Goal: Navigation & Orientation: Find specific page/section

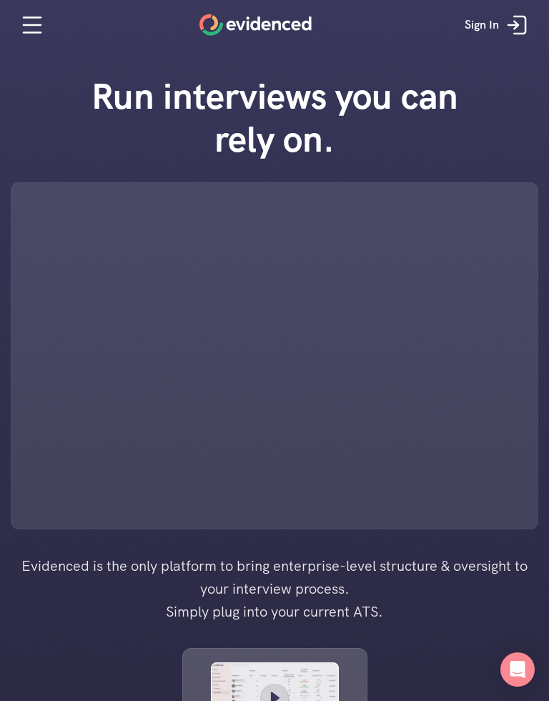
click at [541, 94] on div "Run interviews you can rely on." at bounding box center [274, 293] width 549 height 472
click at [34, 31] on icon at bounding box center [32, 25] width 29 height 29
click at [31, 25] on icon at bounding box center [32, 25] width 17 height 0
